Goal: Information Seeking & Learning: Learn about a topic

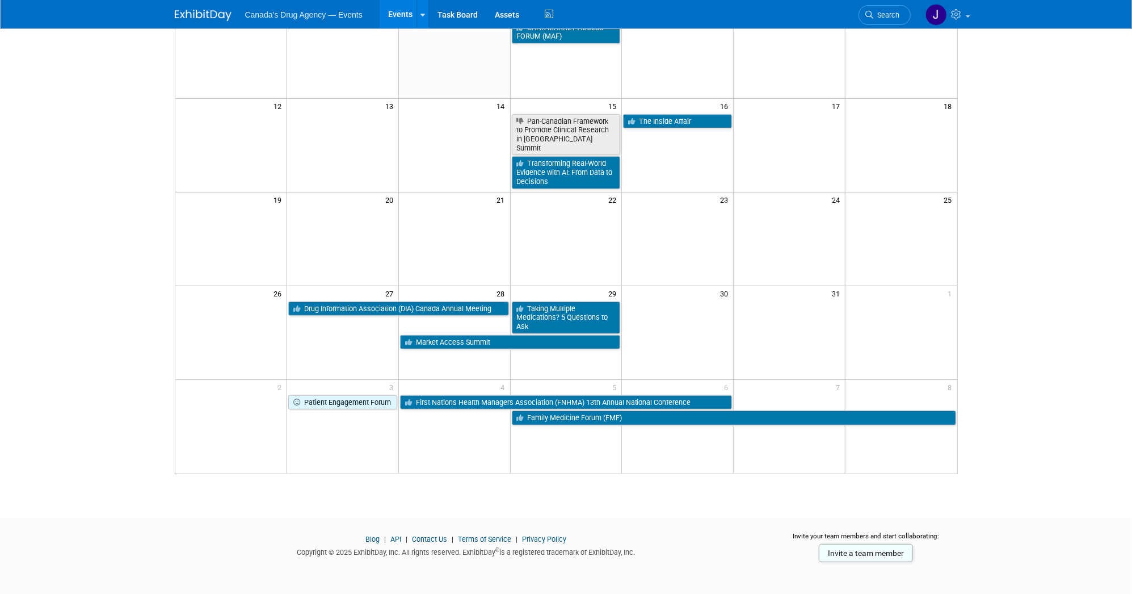
scroll to position [215, 0]
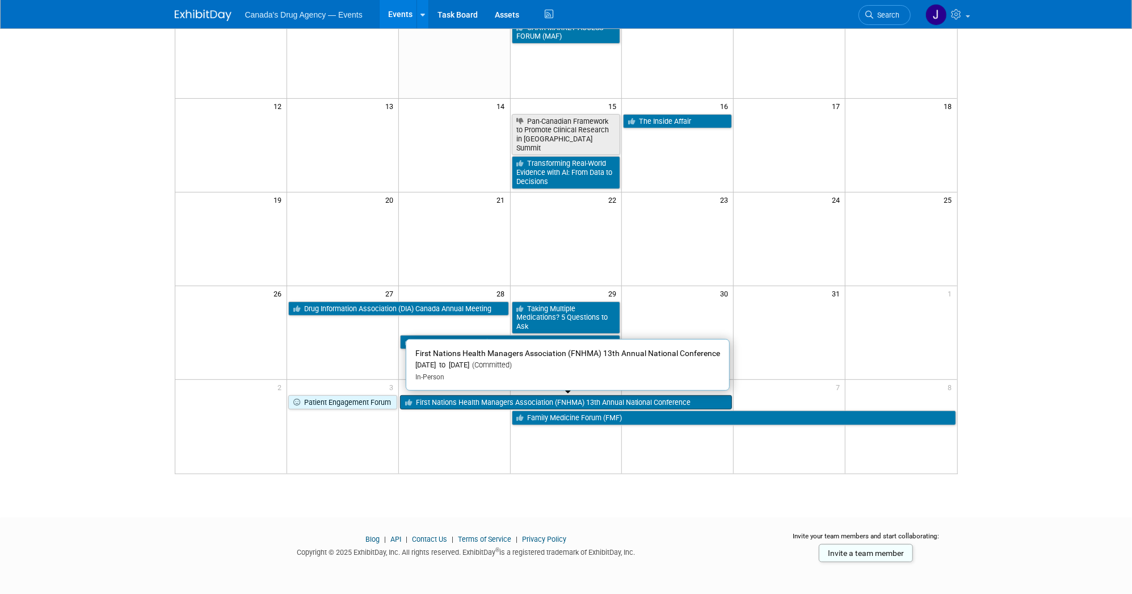
click at [498, 401] on link "First Nations Health Managers Association (FNHMA) 13th Annual National Conferen…" at bounding box center [566, 402] width 333 height 15
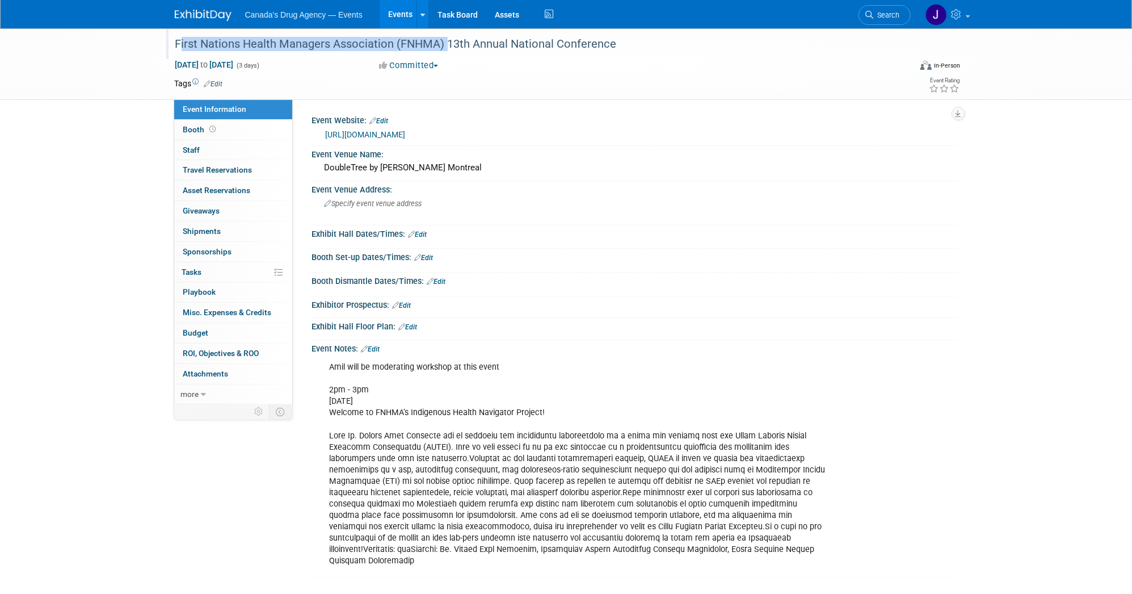
drag, startPoint x: 177, startPoint y: 43, endPoint x: 443, endPoint y: 42, distance: 266.8
click at [443, 42] on div "First Nations Health Managers Association (FNHMA) 13th Annual National Conferen…" at bounding box center [532, 44] width 723 height 20
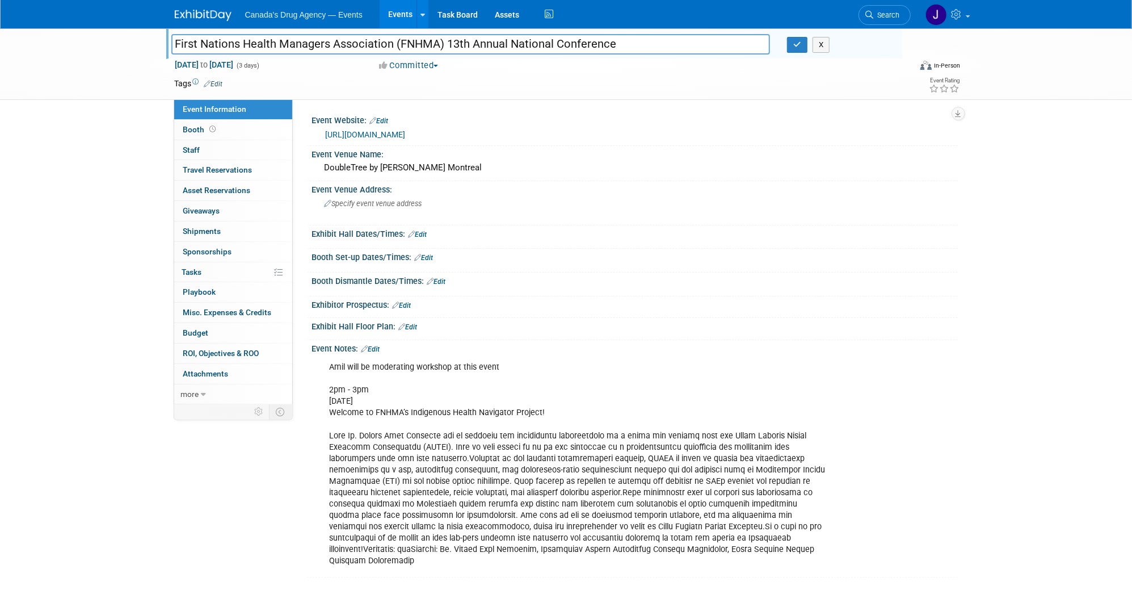
click at [469, 427] on div "Amil will be moderating workshop at this event 2pm - 3pm November 6th Welcome t…" at bounding box center [577, 464] width 511 height 216
drag, startPoint x: 568, startPoint y: 421, endPoint x: 328, endPoint y: 392, distance: 241.9
click at [328, 392] on div "Amil will be moderating workshop at this event 2pm - 3pm November 6th Welcome t…" at bounding box center [577, 464] width 511 height 216
copy div "2pm - 3pm November 6th Welcome to FNHMA’s Indigenous Health Navigator Project!"
click at [398, 17] on link "Events" at bounding box center [400, 14] width 41 height 28
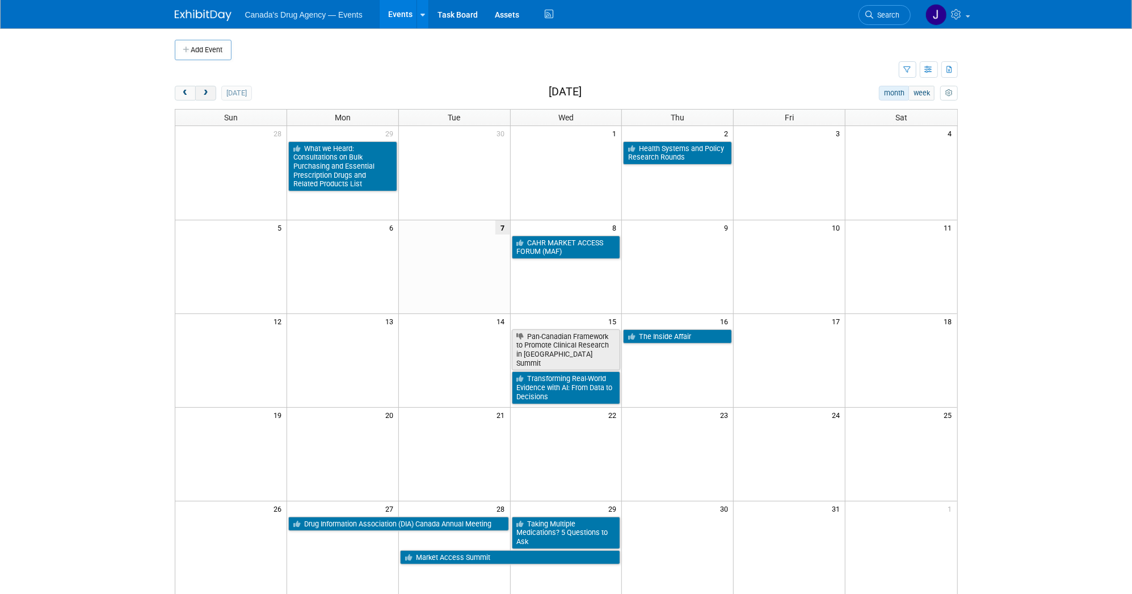
click at [204, 91] on span "next" at bounding box center [206, 93] width 9 height 7
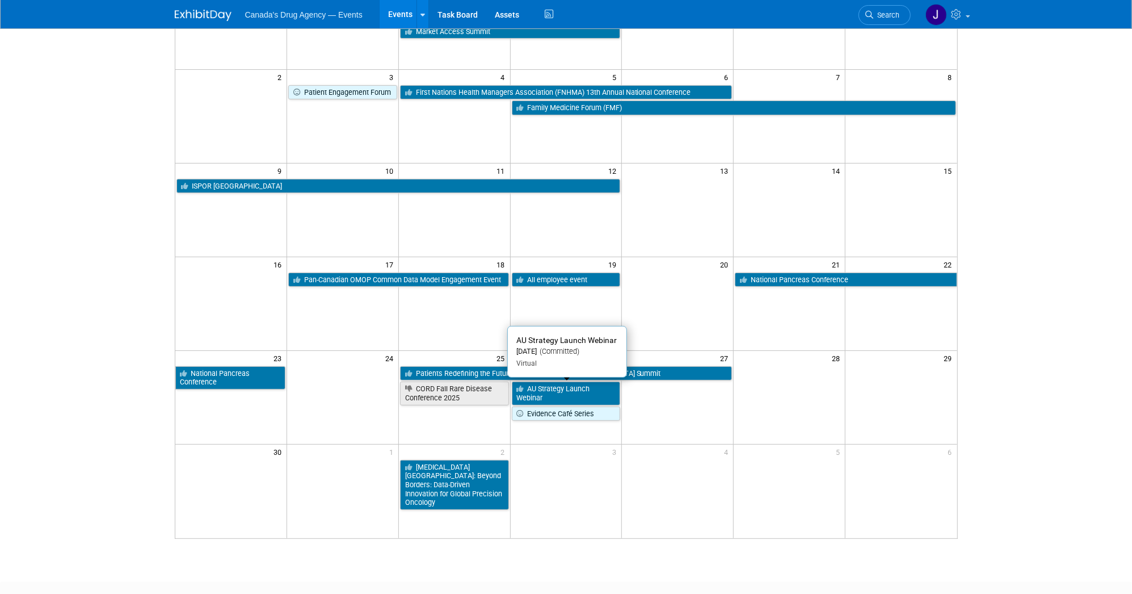
scroll to position [152, 0]
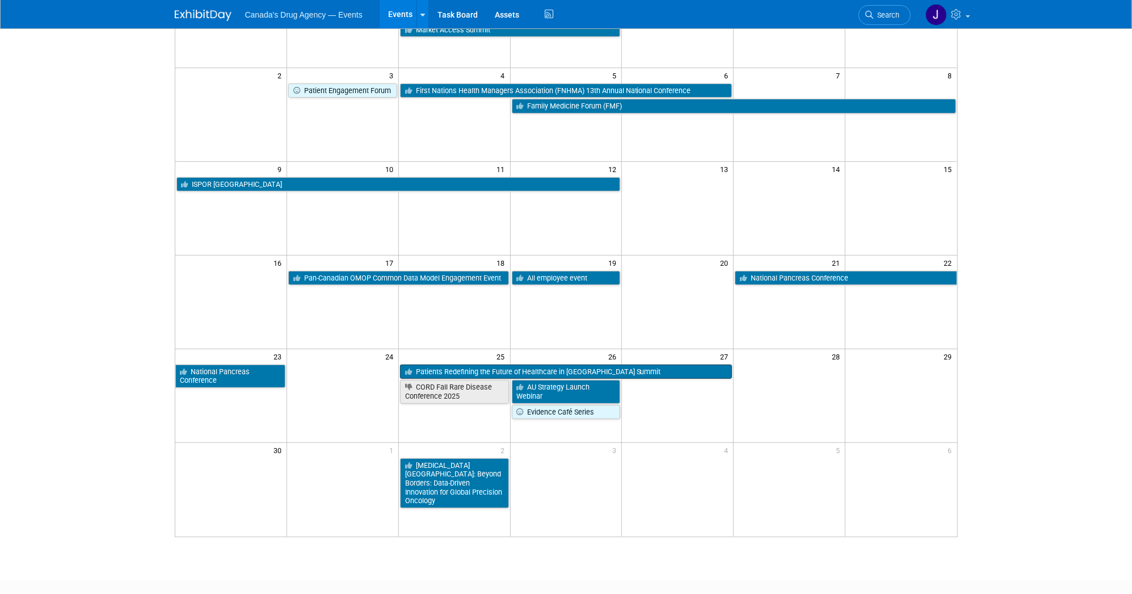
click at [699, 377] on link "Patients Redefining the Future of Healthcare in [GEOGRAPHIC_DATA] Summit" at bounding box center [566, 371] width 333 height 15
